Goal: Find specific page/section: Find specific page/section

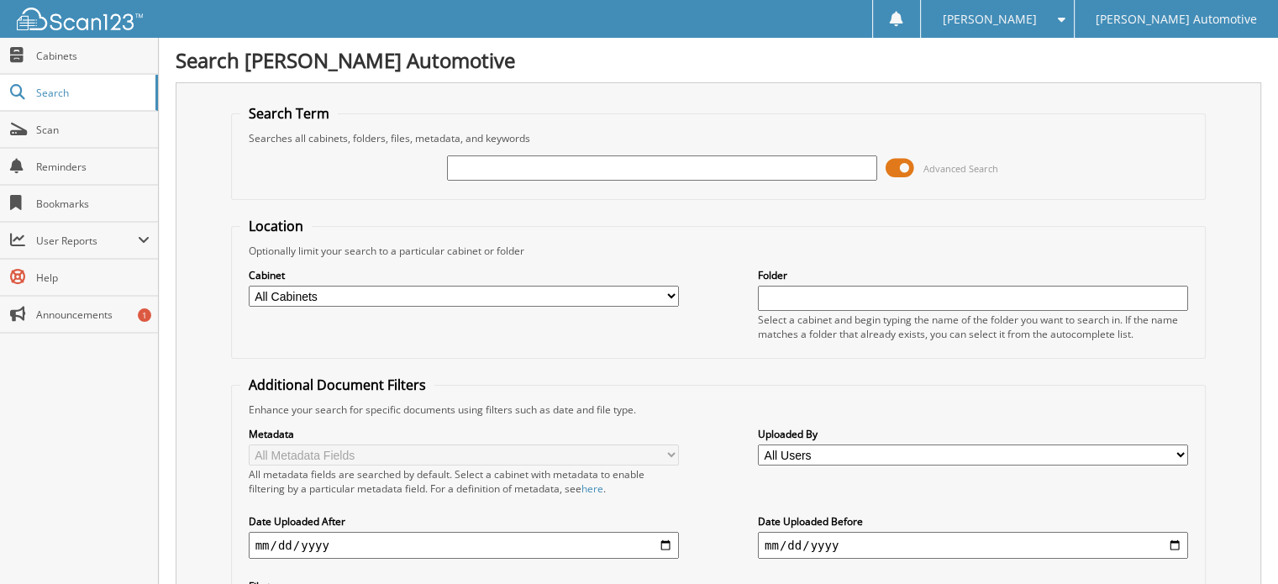
click at [475, 160] on input "text" at bounding box center [662, 167] width 430 height 25
type input "572515"
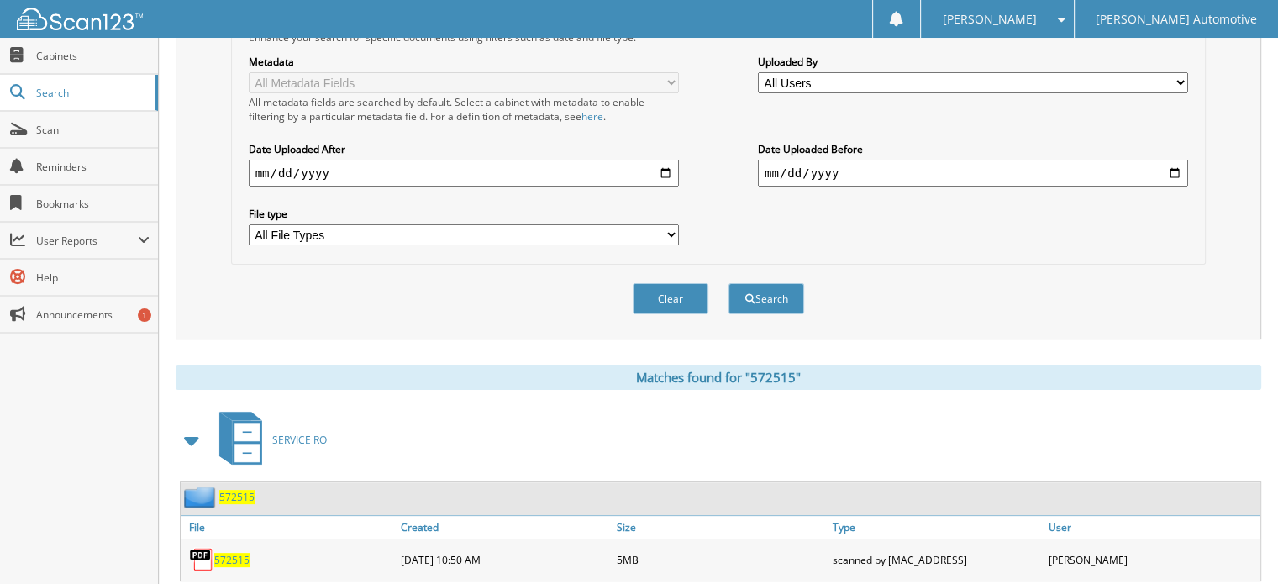
scroll to position [402, 0]
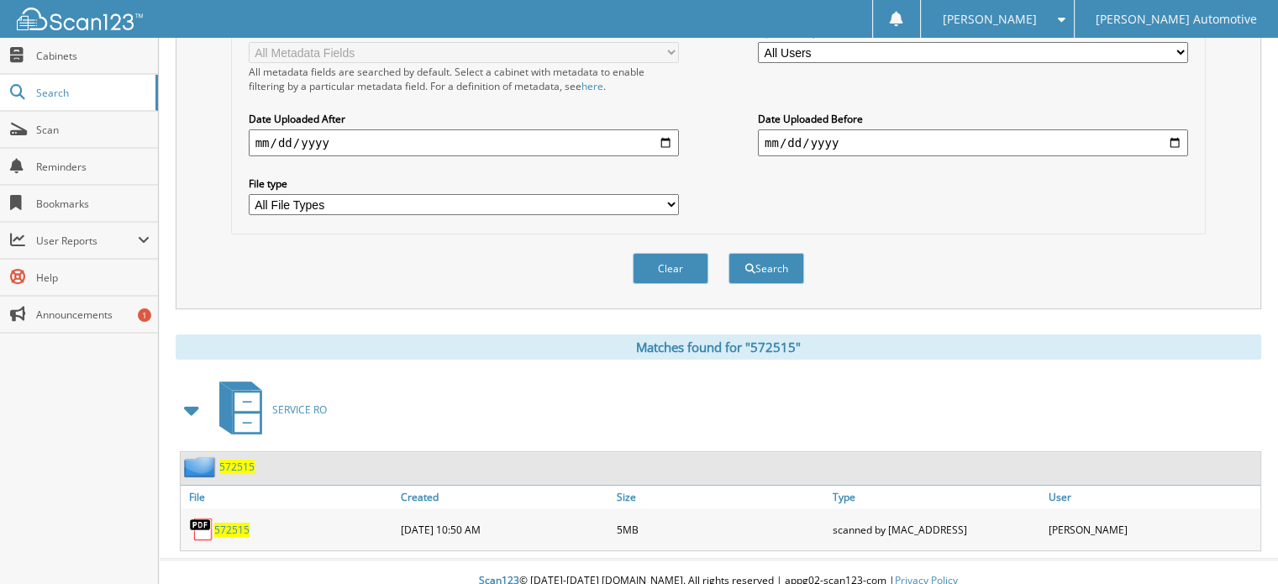
click at [242, 459] on span "572515" at bounding box center [236, 466] width 35 height 14
